Goal: Information Seeking & Learning: Learn about a topic

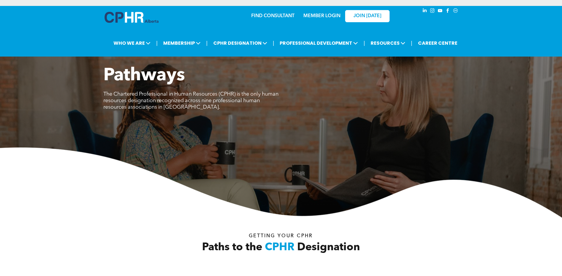
scroll to position [193, 0]
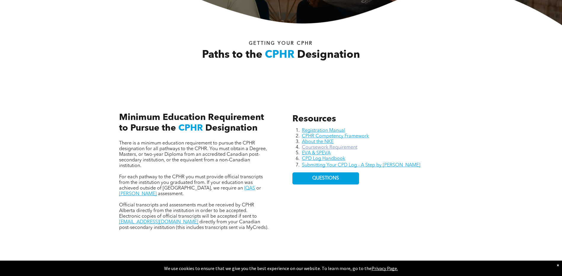
click at [348, 146] on link "Coursework Requirement" at bounding box center [329, 147] width 55 height 5
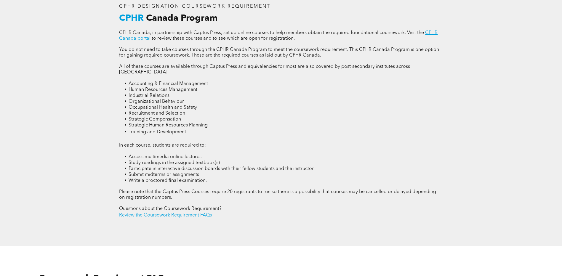
scroll to position [859, 0]
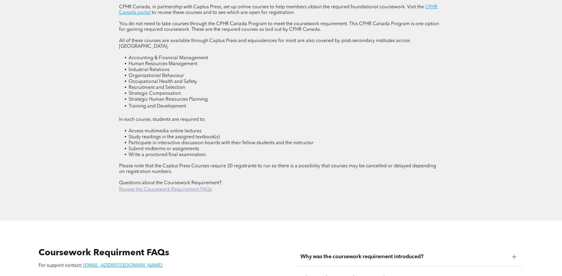
click at [165, 187] on link "Review the Coursework Requirement FAQs" at bounding box center [165, 189] width 93 height 5
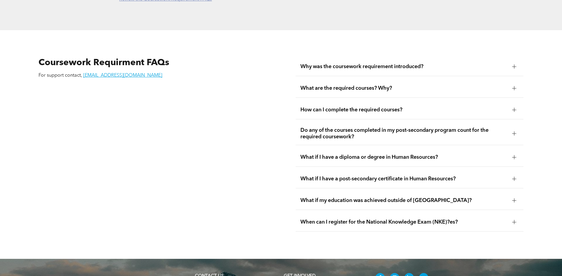
scroll to position [1068, 0]
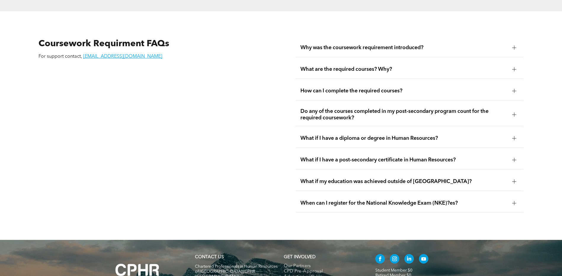
click at [514, 46] on div at bounding box center [514, 48] width 0 height 4
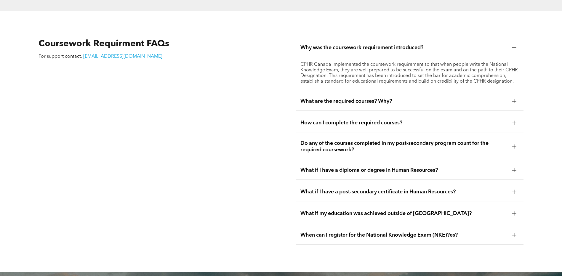
click at [517, 97] on div at bounding box center [514, 101] width 9 height 9
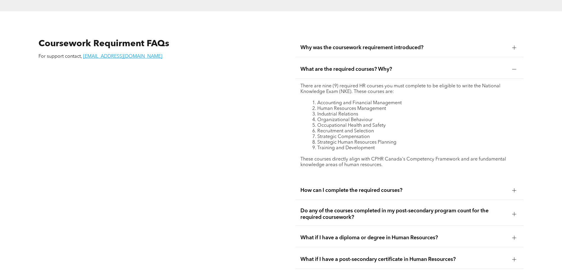
click at [516, 188] on div at bounding box center [514, 190] width 4 height 4
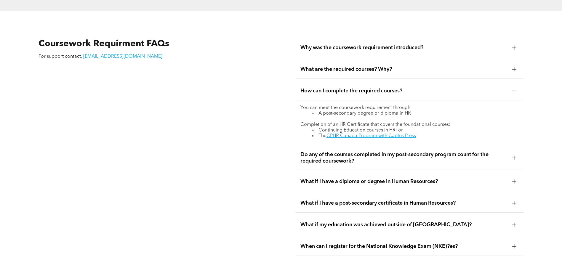
click at [514, 156] on div at bounding box center [514, 158] width 4 height 4
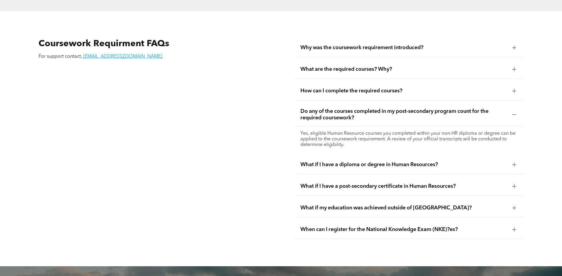
click at [517, 160] on div at bounding box center [514, 164] width 9 height 9
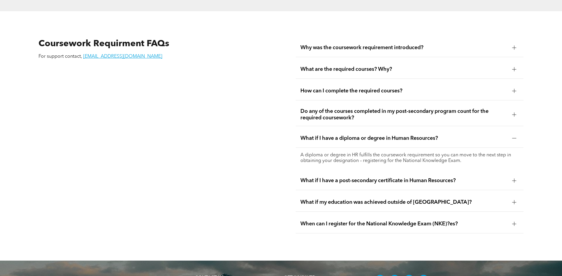
click at [514, 179] on div at bounding box center [514, 181] width 4 height 4
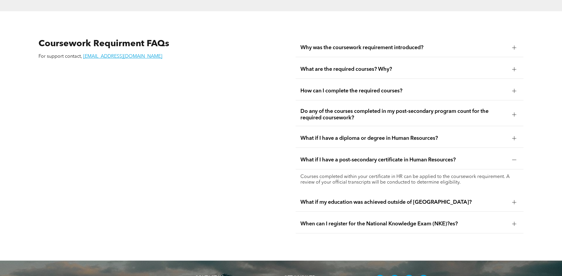
click at [515, 200] on div at bounding box center [514, 202] width 4 height 4
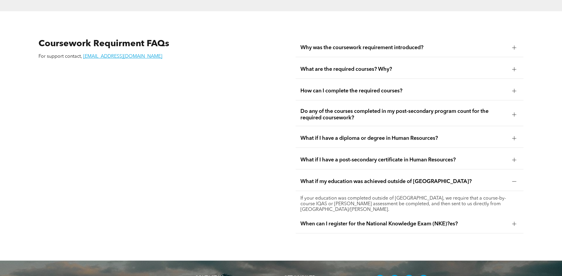
click at [514, 222] on div at bounding box center [514, 224] width 0 height 4
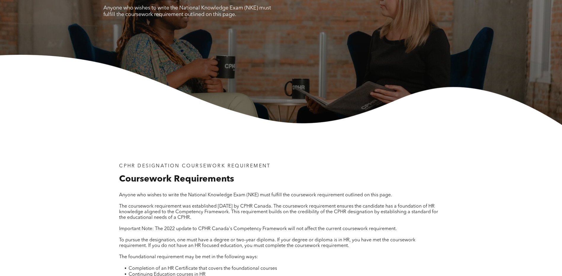
scroll to position [0, 0]
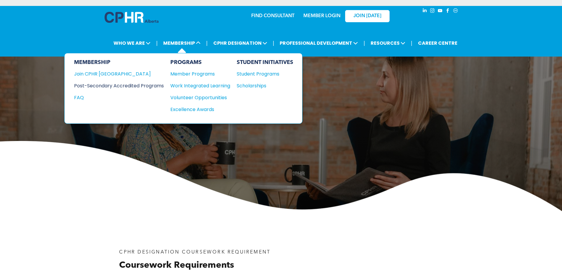
click at [138, 86] on div "Post-Secondary Accredited Programs" at bounding box center [114, 85] width 81 height 7
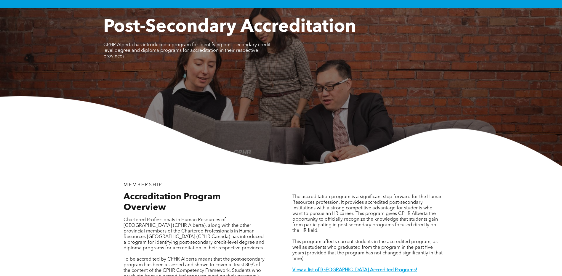
scroll to position [178, 0]
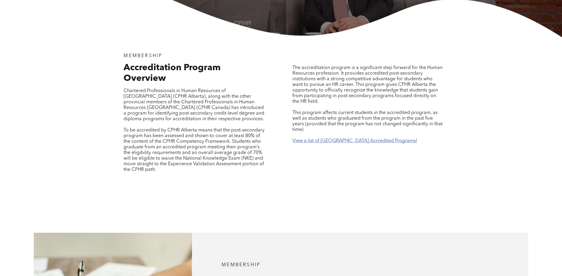
click at [367, 139] on strong "View a list of [GEOGRAPHIC_DATA] Accredited Programs!" at bounding box center [354, 141] width 125 height 5
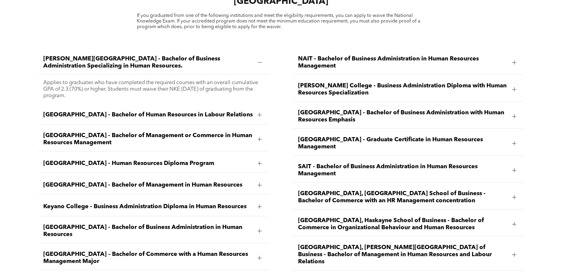
scroll to position [843, 0]
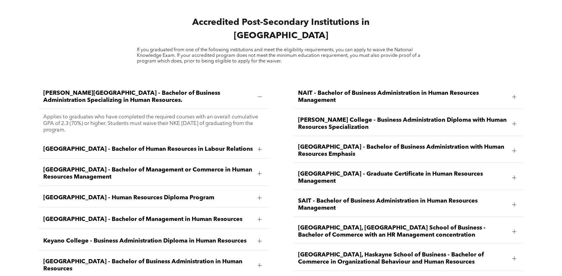
click at [434, 171] on span "[GEOGRAPHIC_DATA] - Graduate Certificate in Human Resources Management" at bounding box center [403, 178] width 210 height 14
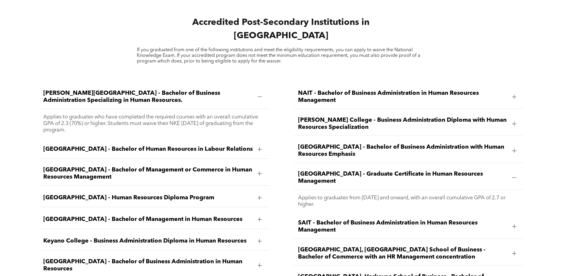
click at [432, 171] on span "[GEOGRAPHIC_DATA] - Graduate Certificate in Human Resources Management" at bounding box center [403, 178] width 210 height 14
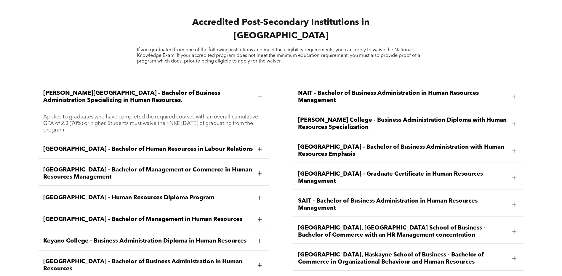
click at [432, 171] on span "[GEOGRAPHIC_DATA] - Graduate Certificate in Human Resources Management" at bounding box center [403, 178] width 210 height 14
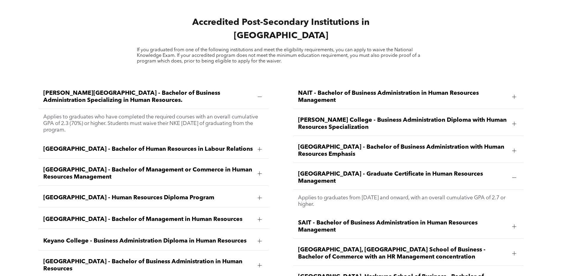
click at [334, 195] on p "Applies to graduates from [DATE] and onward, with an overall cumulative GPA of …" at bounding box center [408, 201] width 221 height 13
drag, startPoint x: 351, startPoint y: 167, endPoint x: 296, endPoint y: 151, distance: 56.9
click at [296, 166] on div "[GEOGRAPHIC_DATA] - Graduate Certificate in Human Resources Management" at bounding box center [408, 178] width 230 height 24
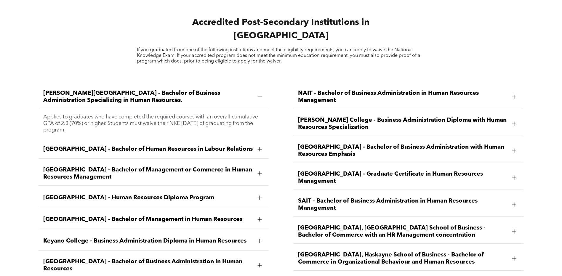
drag, startPoint x: 296, startPoint y: 151, endPoint x: 301, endPoint y: 155, distance: 5.9
copy span "[GEOGRAPHIC_DATA] - Graduate Certificate in Human Resources Management"
